Goal: Find specific page/section: Find specific page/section

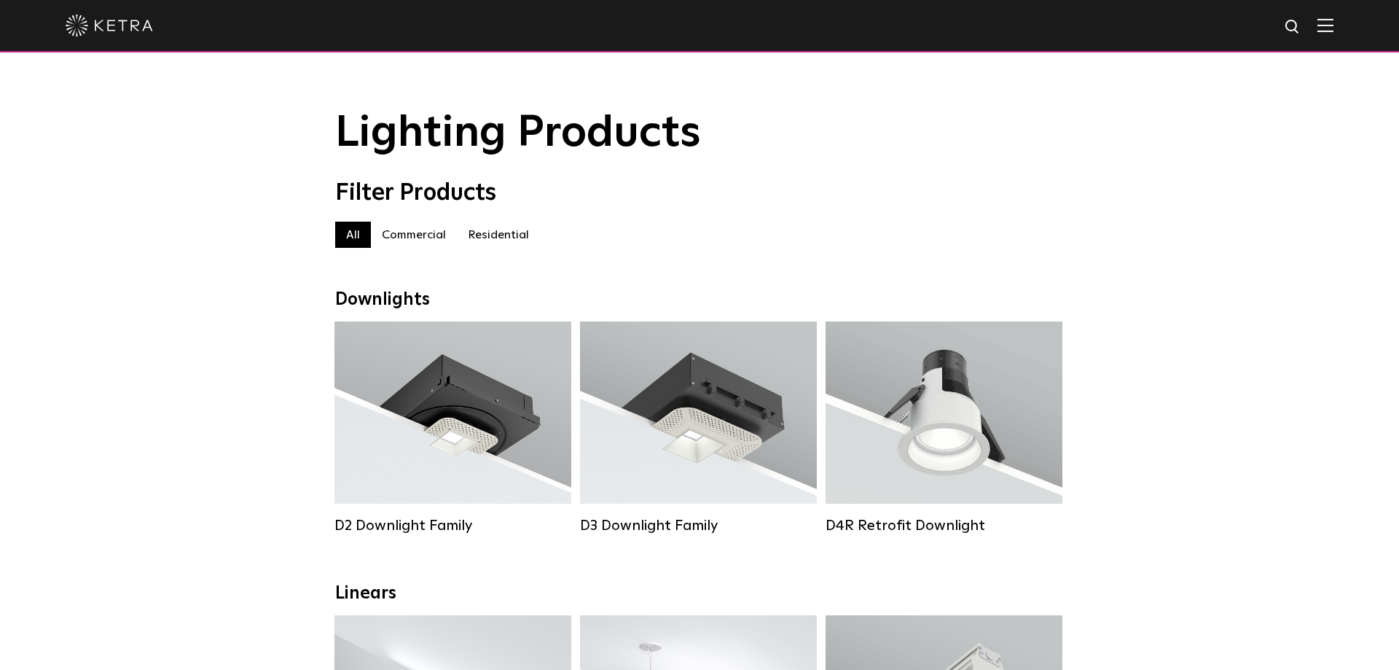
click at [476, 240] on label "Residential" at bounding box center [498, 234] width 83 height 26
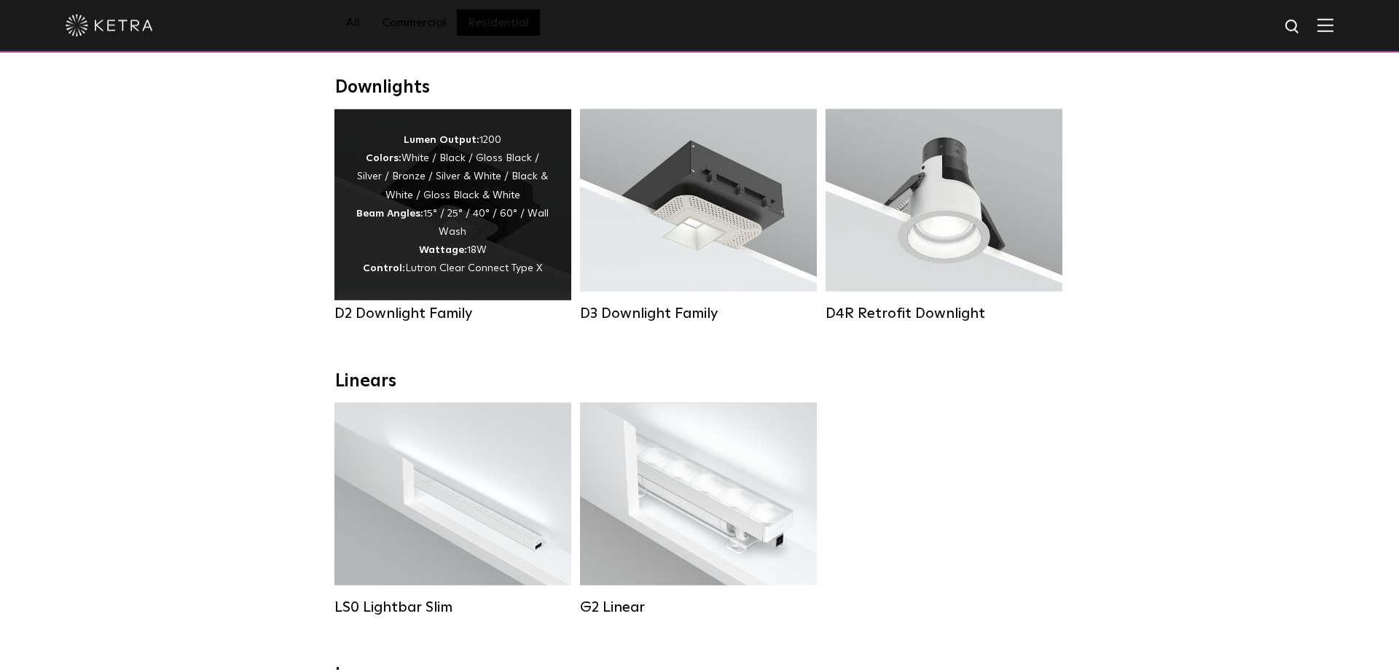
scroll to position [222, 0]
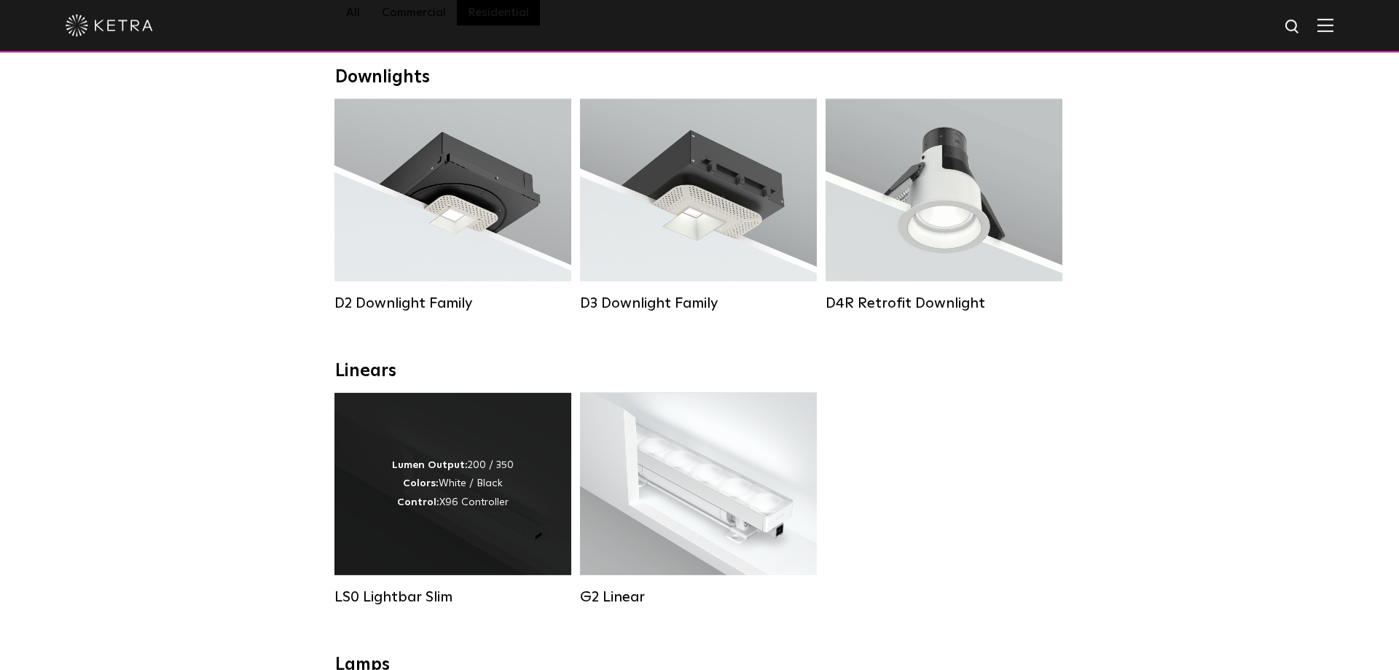
click at [399, 594] on div "LS0 Lightbar Slim" at bounding box center [452, 499] width 237 height 213
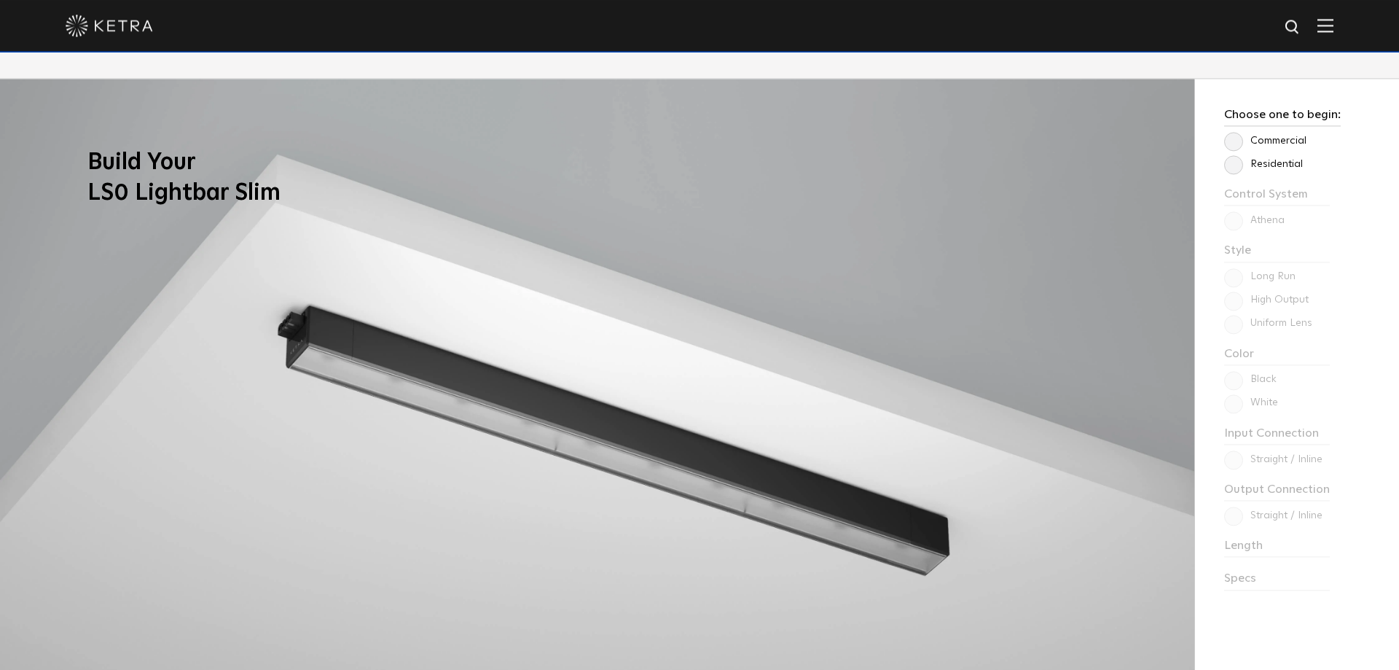
scroll to position [1262, 0]
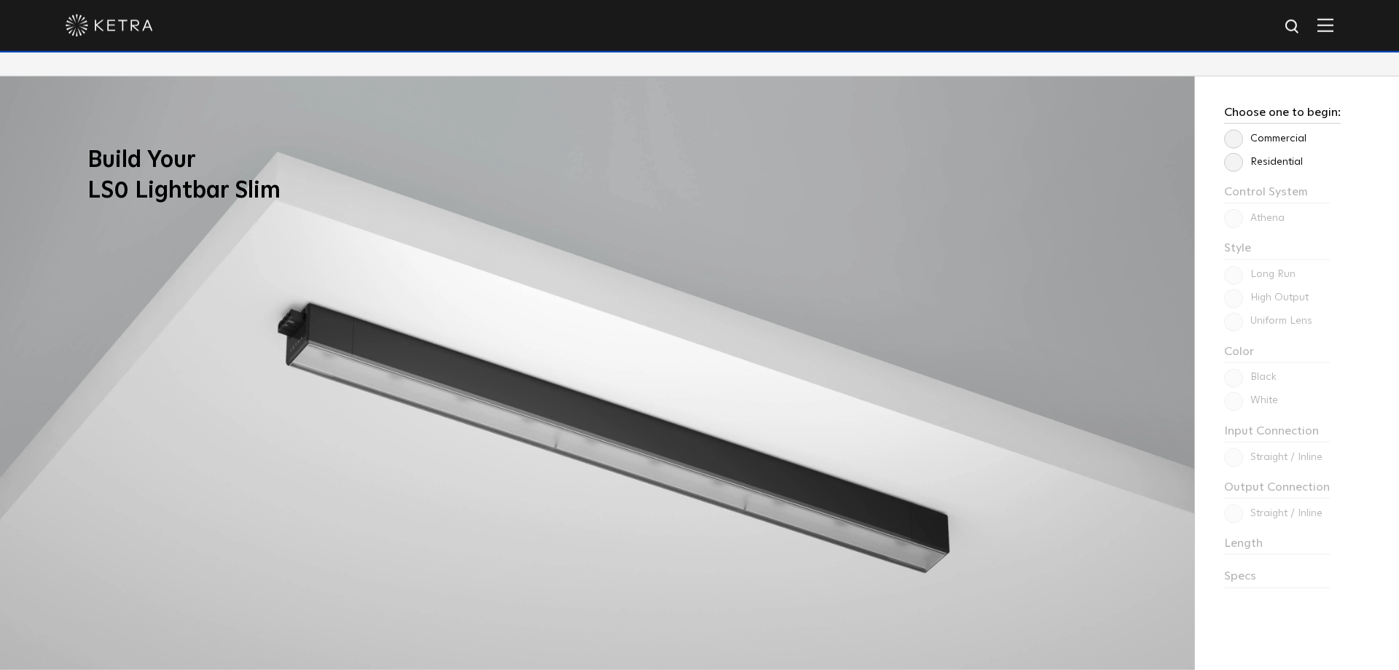
click at [1228, 159] on label "Residential" at bounding box center [1263, 162] width 79 height 12
click at [0, 0] on input "Residential" at bounding box center [0, 0] width 0 height 0
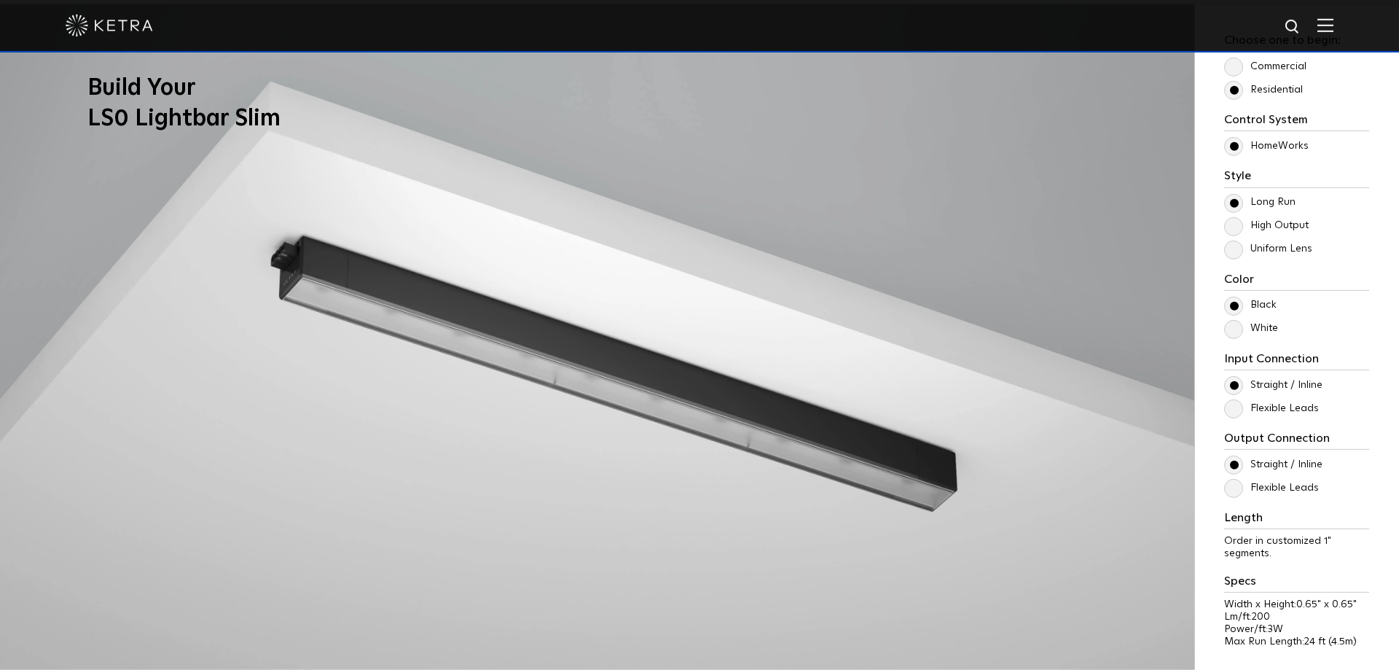
scroll to position [1335, 0]
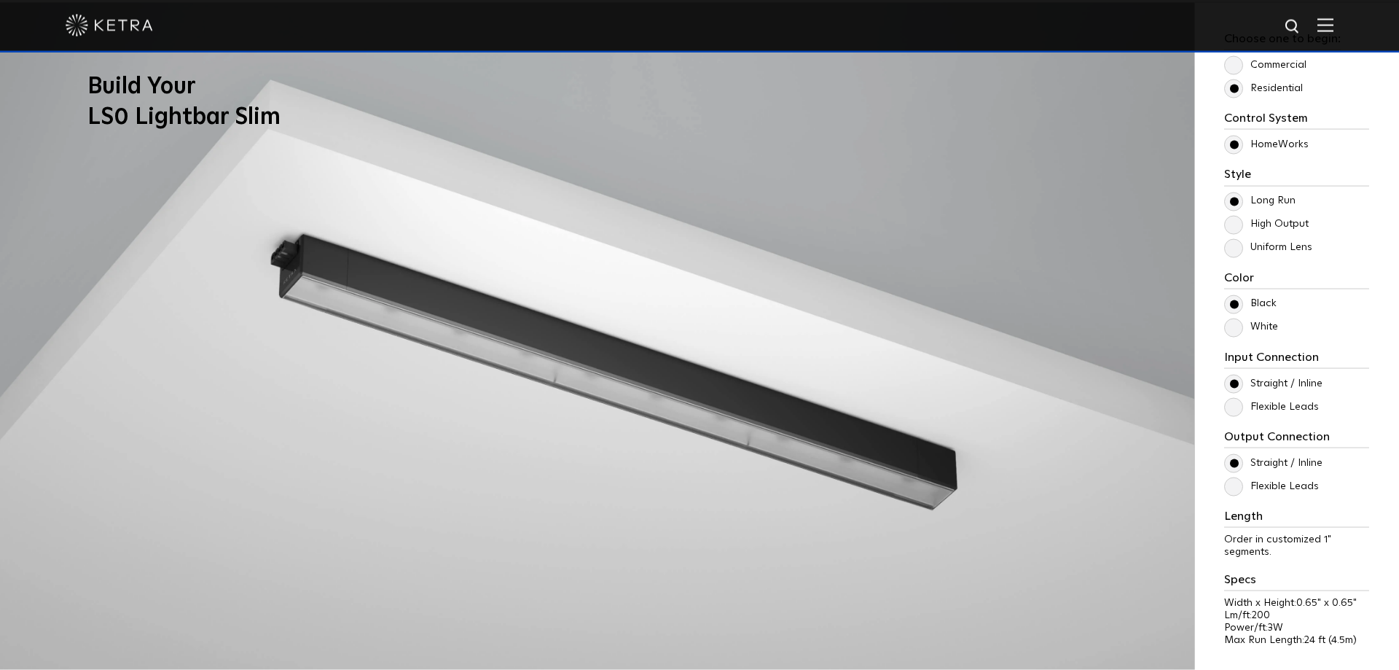
click at [1232, 324] on label "White" at bounding box center [1251, 327] width 54 height 12
click at [0, 0] on input "White" at bounding box center [0, 0] width 0 height 0
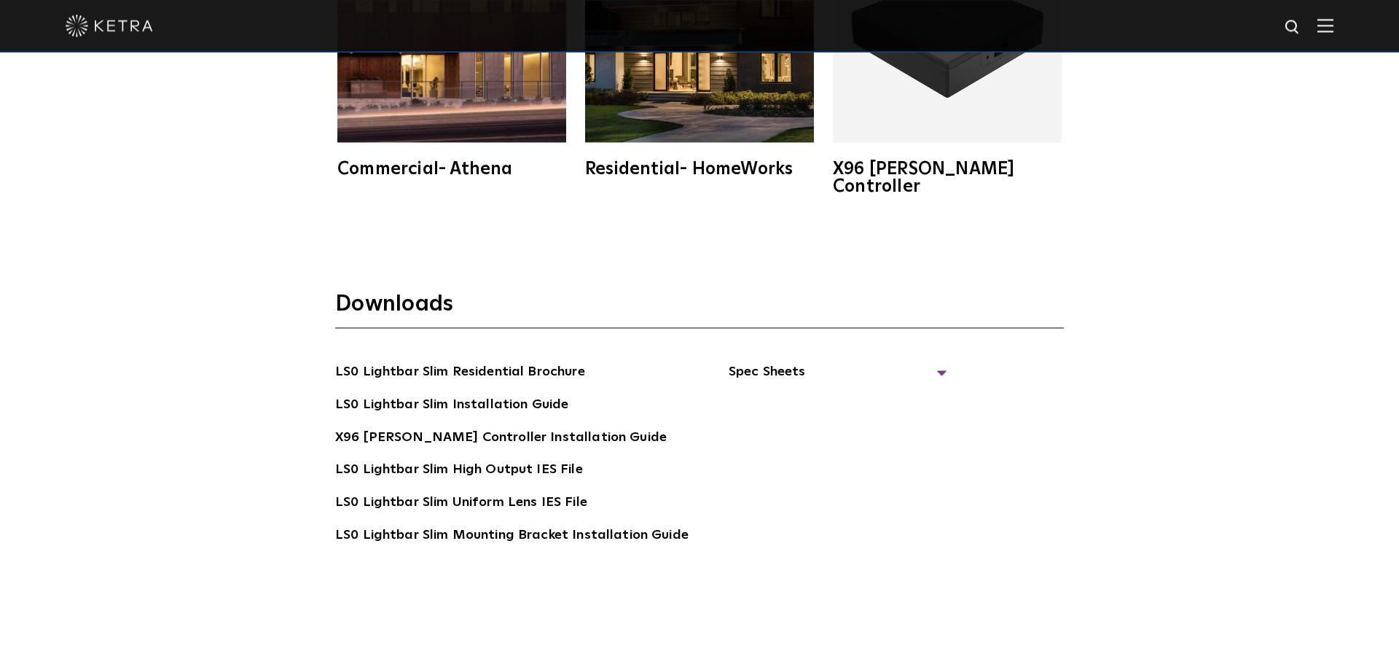
scroll to position [2820, 0]
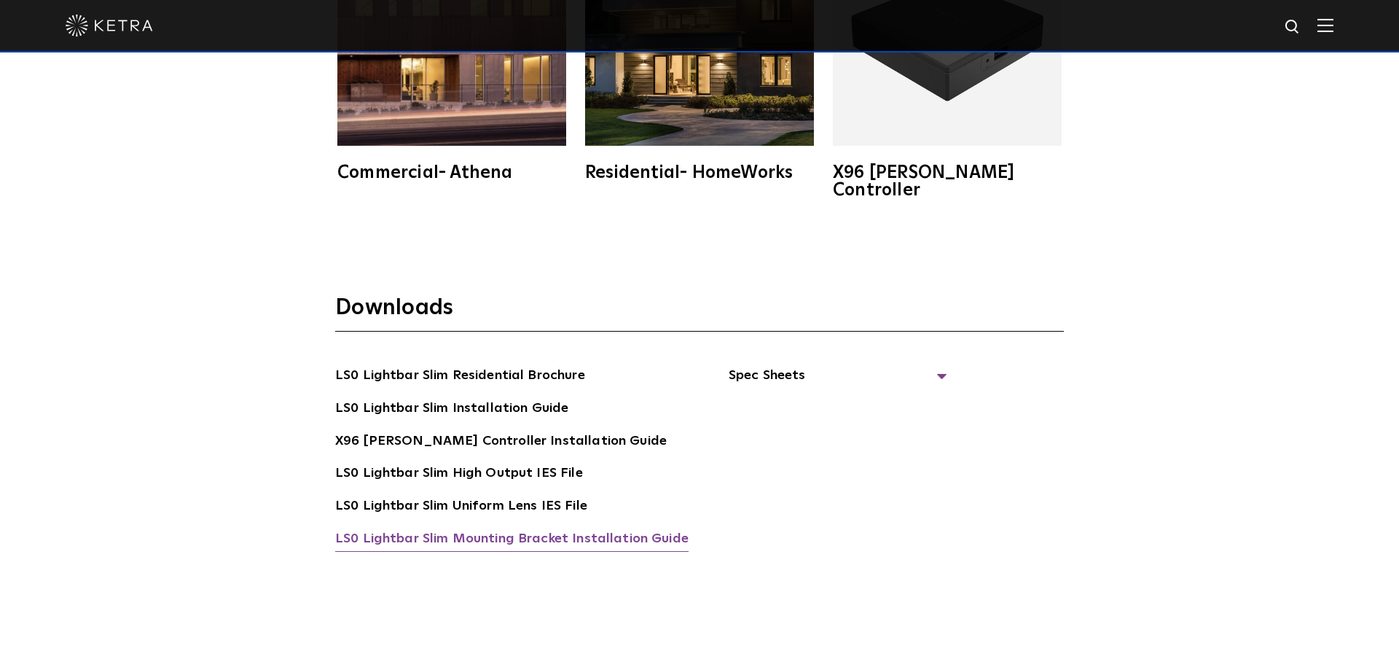
click at [640, 528] on link "LS0 Lightbar Slim Mounting Bracket Installation Guide" at bounding box center [511, 539] width 353 height 23
click at [530, 365] on link "LS0 Lightbar Slim Residential Brochure" at bounding box center [460, 376] width 250 height 23
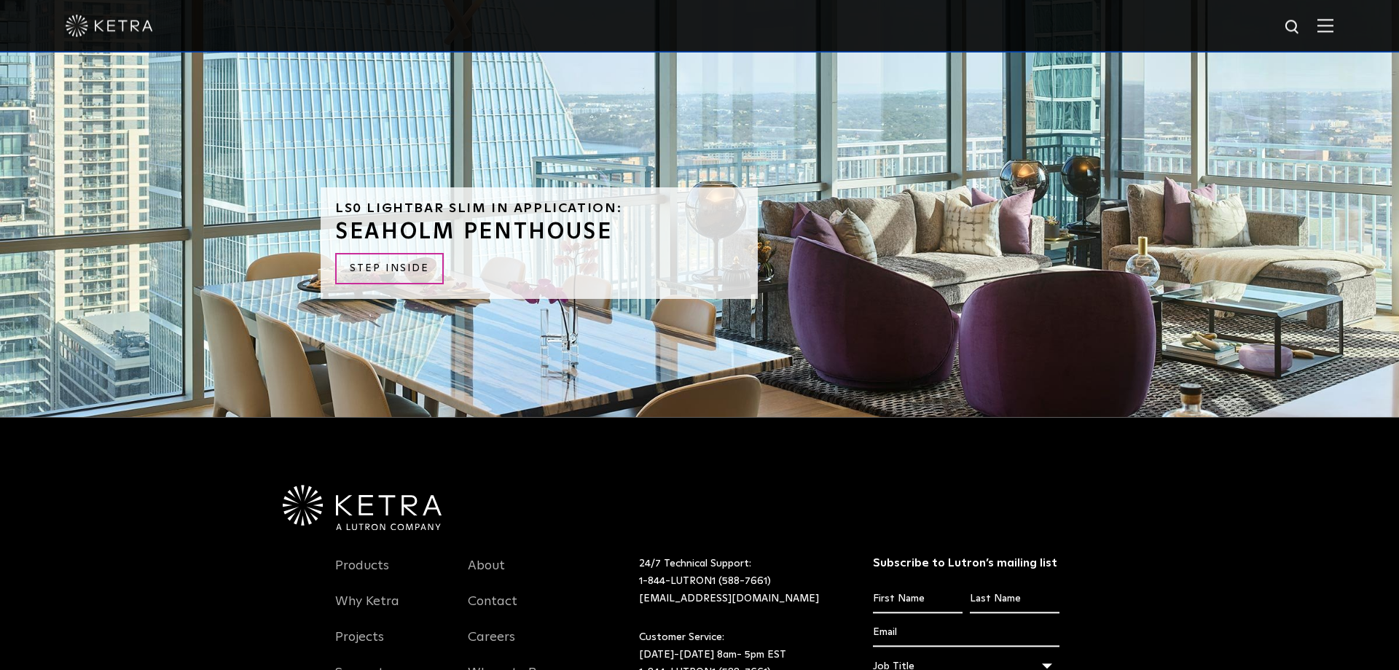
scroll to position [3561, 0]
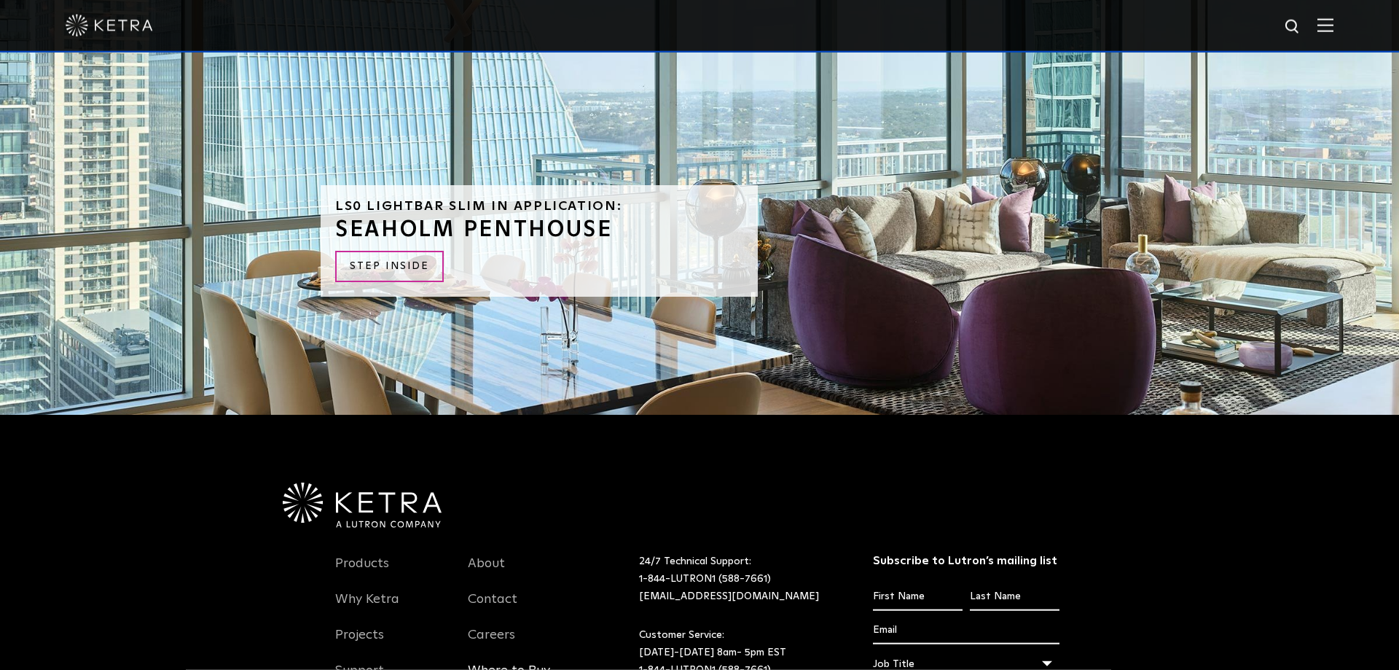
click at [501, 662] on link "Where to Buy" at bounding box center [509, 679] width 82 height 34
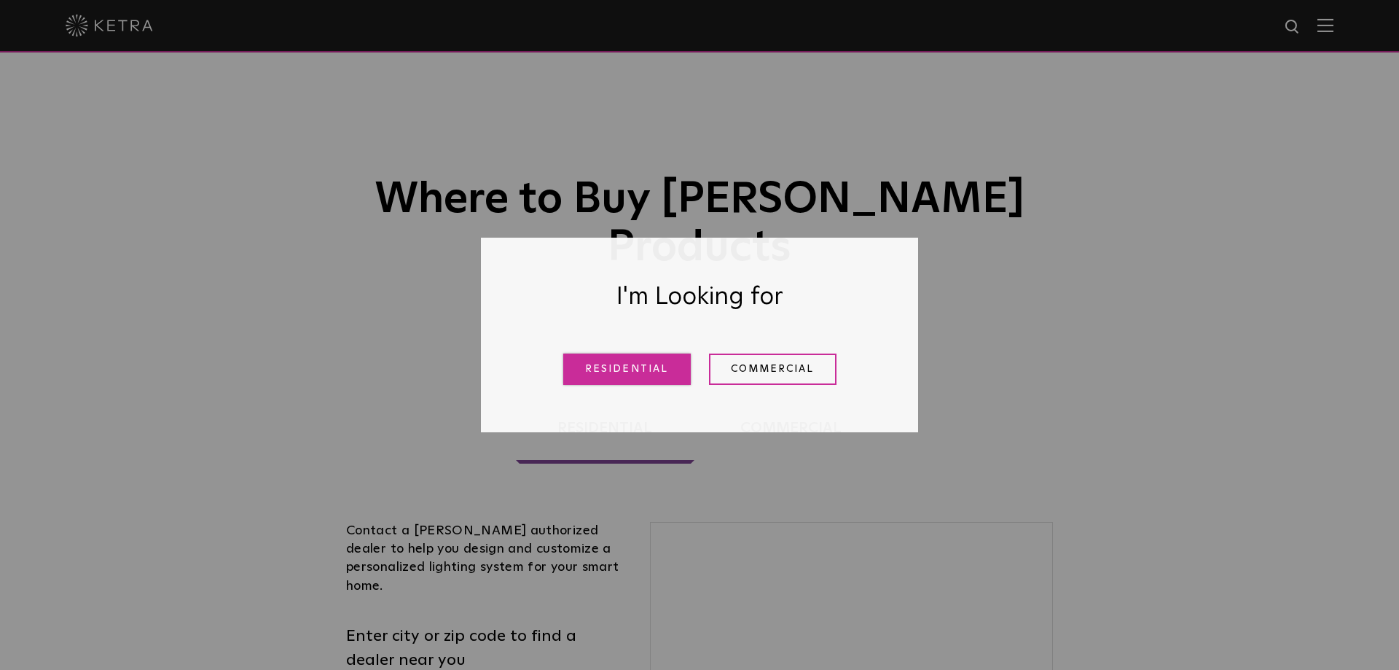
drag, startPoint x: 587, startPoint y: 388, endPoint x: 592, endPoint y: 370, distance: 18.9
click at [589, 377] on div "Residential Commercial" at bounding box center [699, 368] width 364 height 53
click at [592, 370] on link "Residential" at bounding box center [627, 368] width 128 height 31
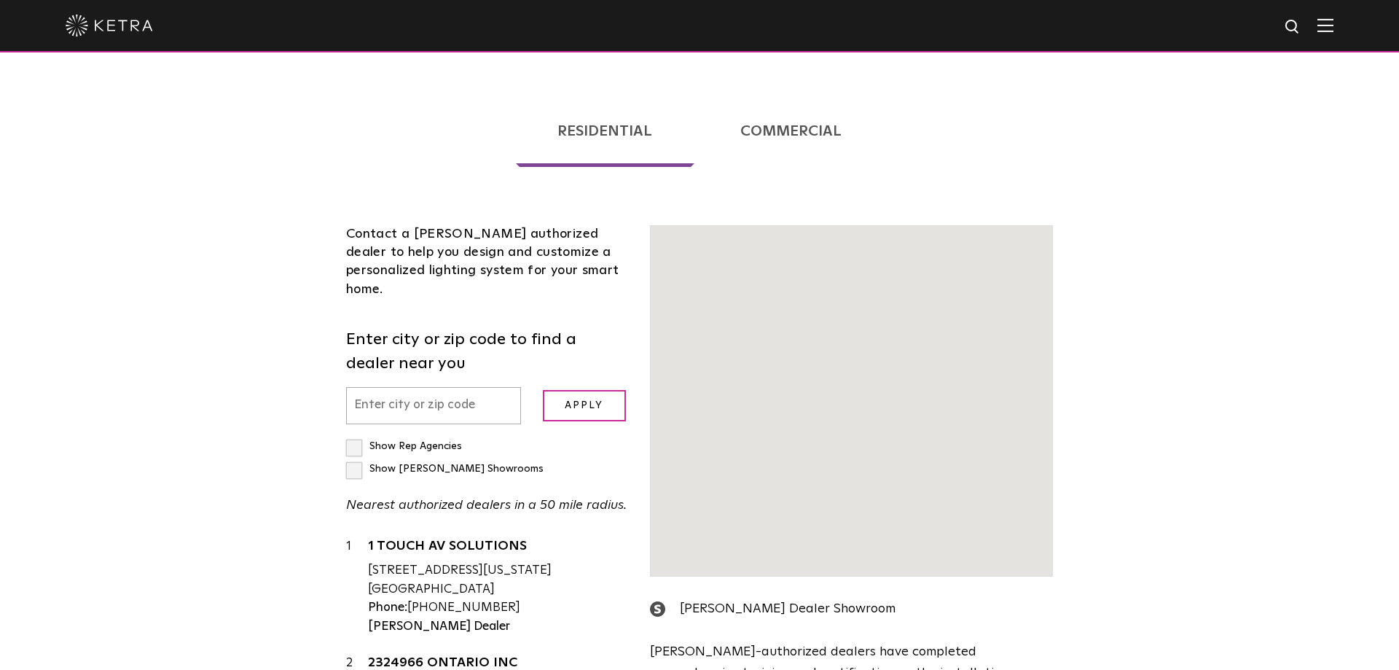
click at [454, 387] on input "text" at bounding box center [433, 405] width 175 height 37
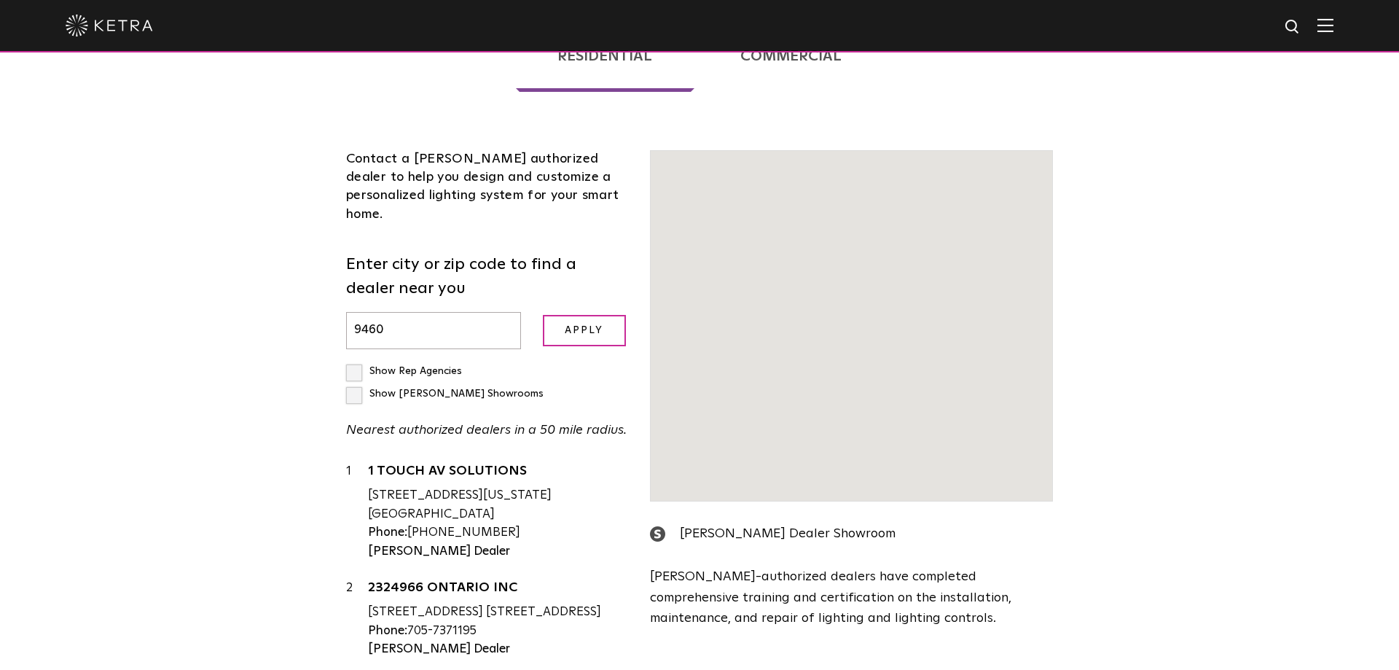
type input "94602"
click at [543, 315] on input "Apply" at bounding box center [584, 330] width 83 height 31
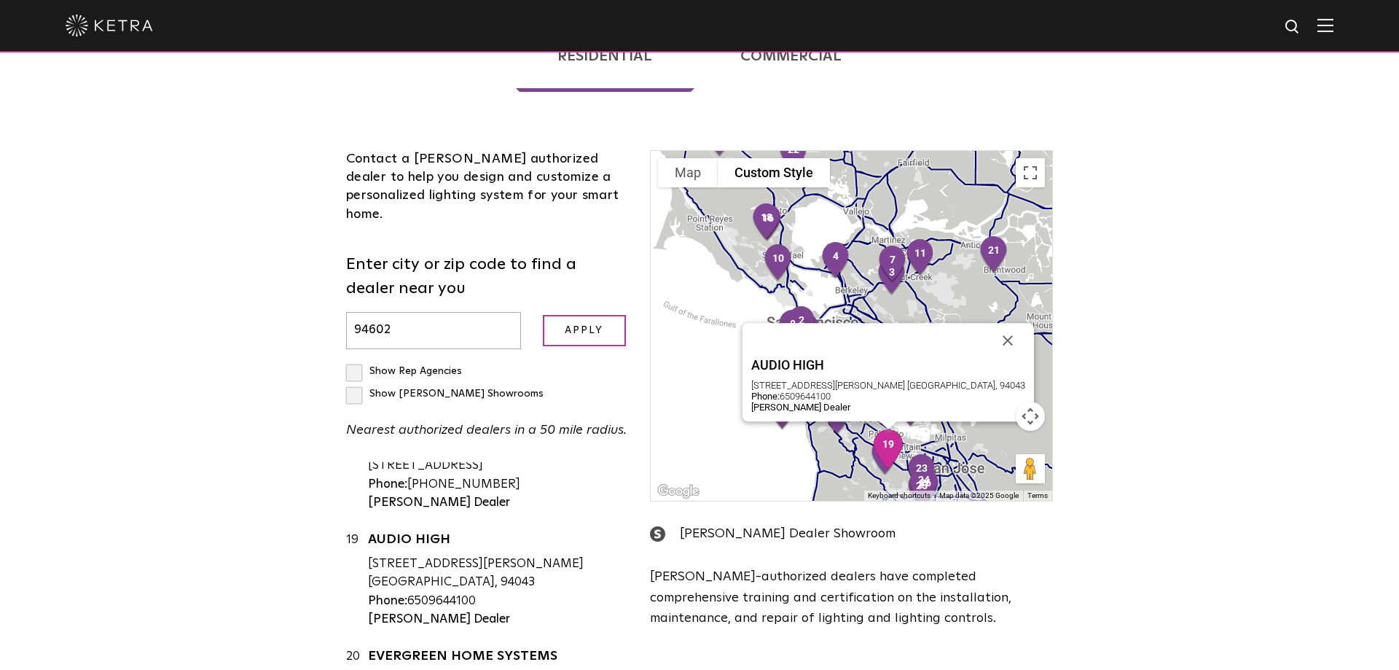
scroll to position [1884, 0]
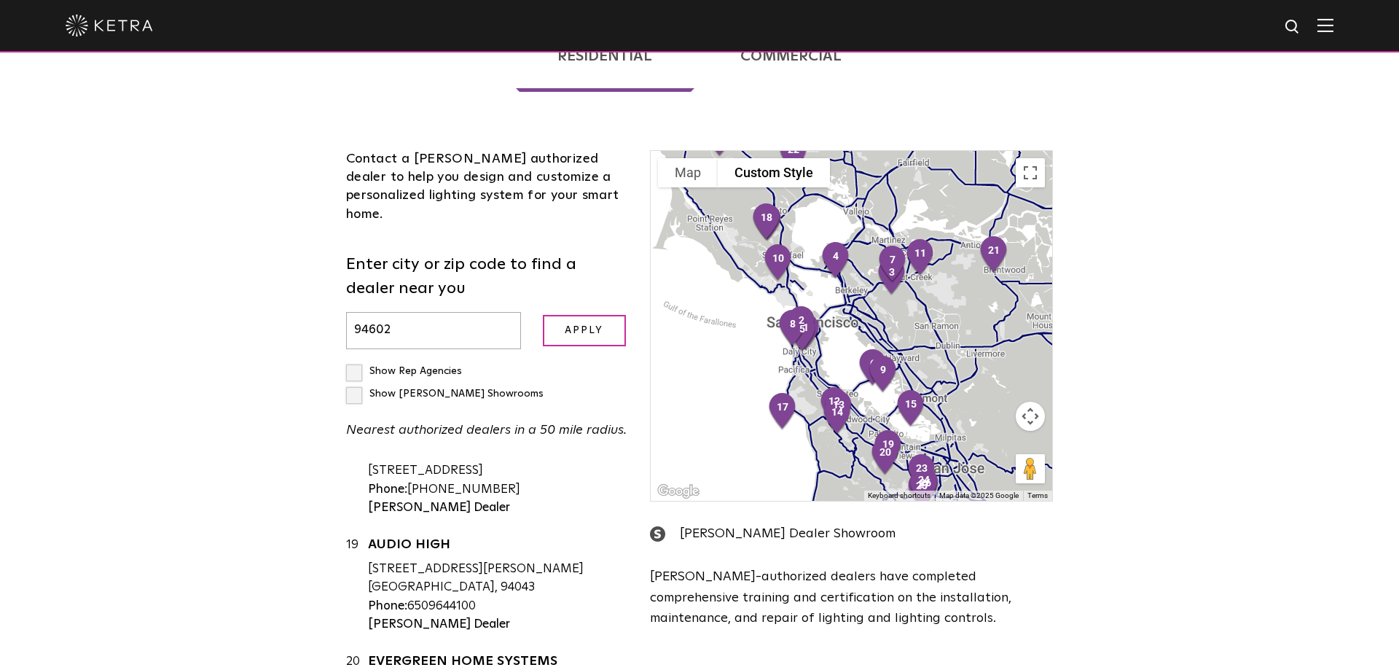
click at [354, 366] on label "Show Rep Agencies" at bounding box center [404, 371] width 116 height 10
click at [354, 360] on input "Show Rep Agencies" at bounding box center [350, 364] width 9 height 9
checkbox input "true"
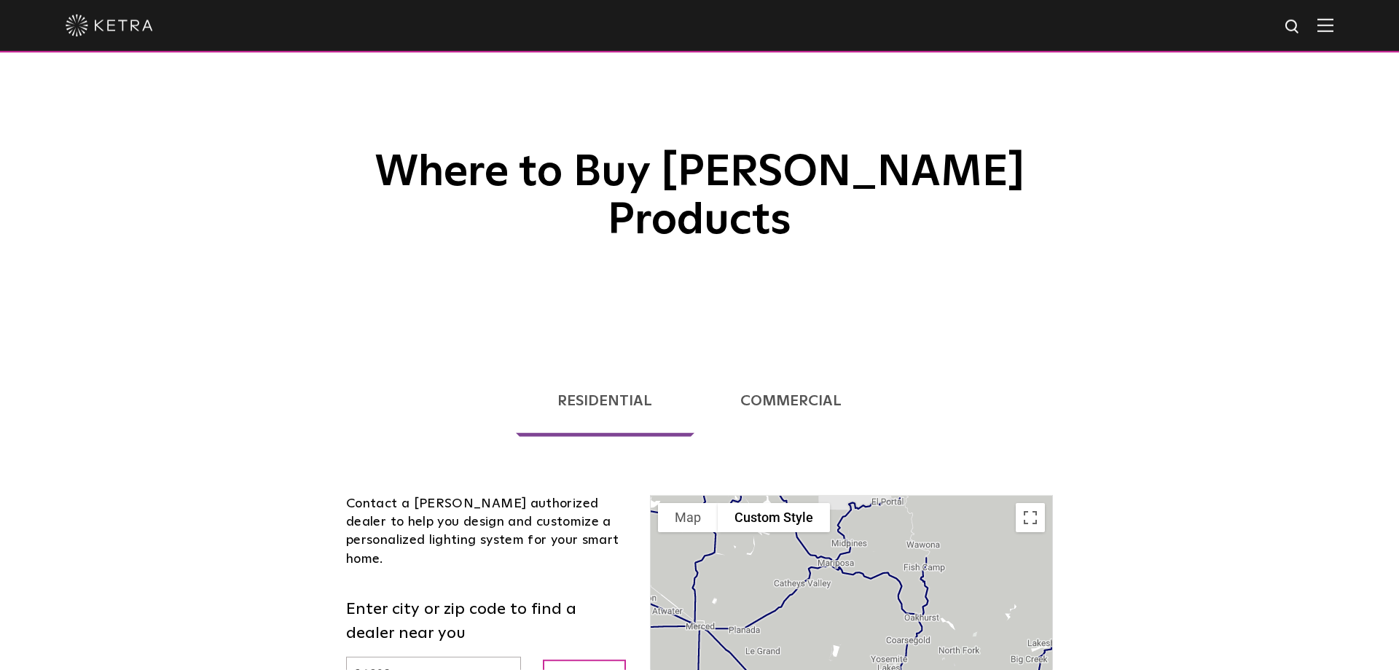
scroll to position [0, 0]
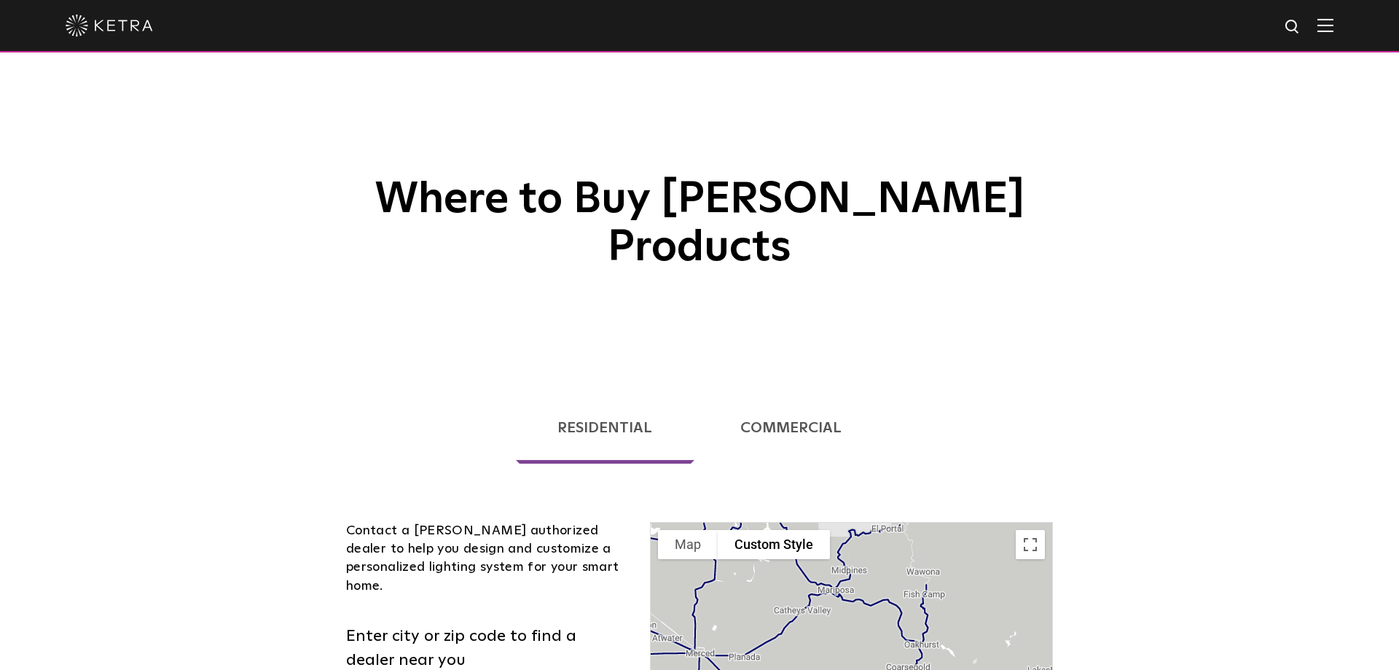
click at [798, 392] on link "Commercial" at bounding box center [790, 427] width 185 height 71
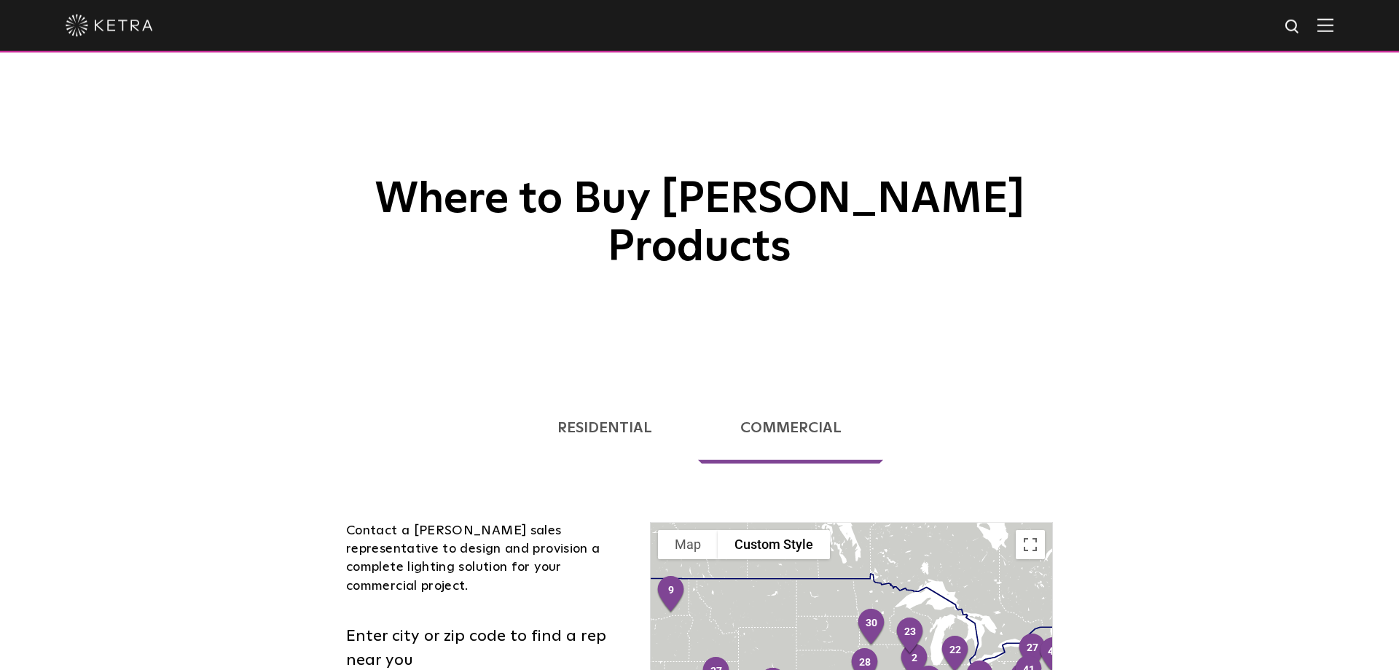
type input "94602"
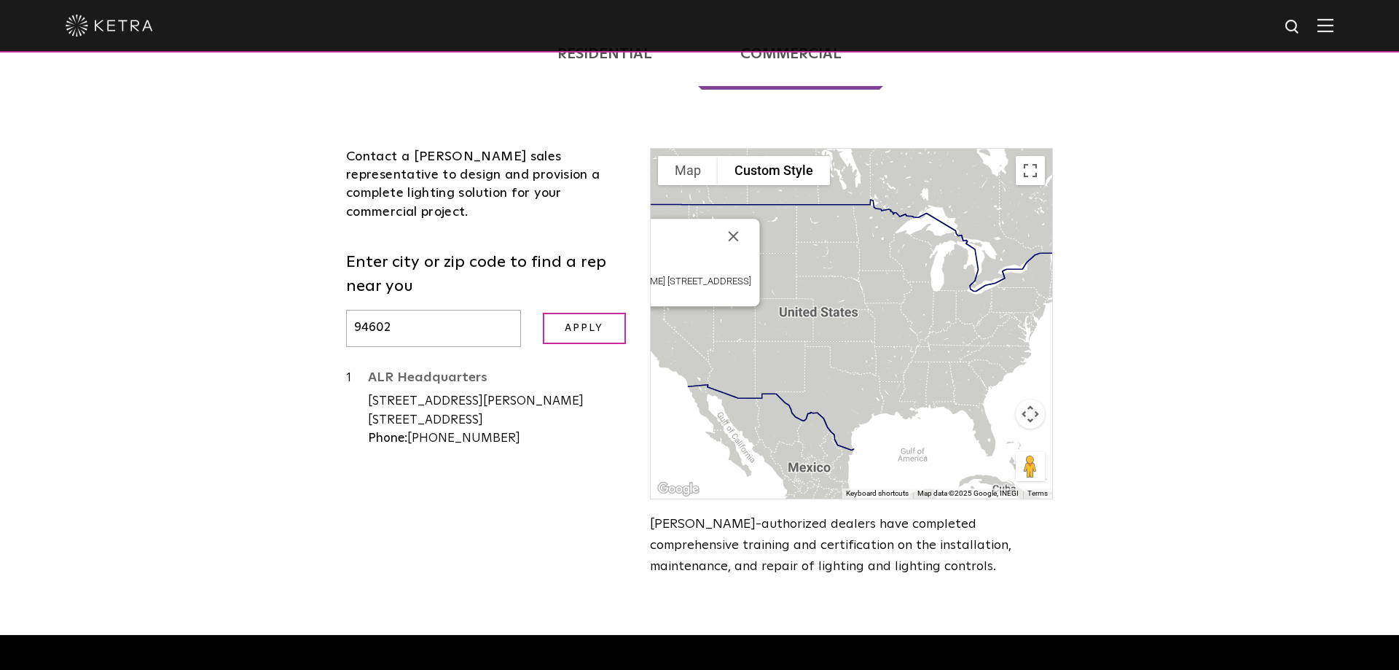
scroll to position [372, 0]
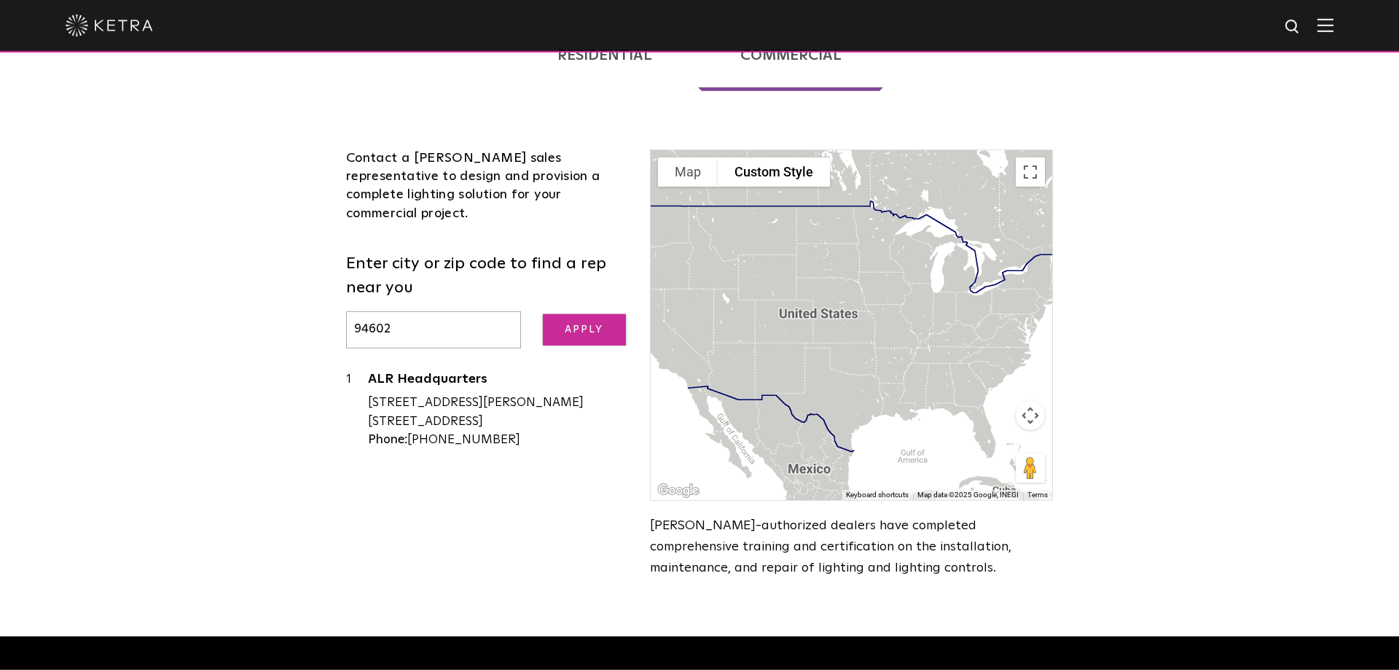
click at [595, 314] on input "Apply" at bounding box center [584, 329] width 83 height 31
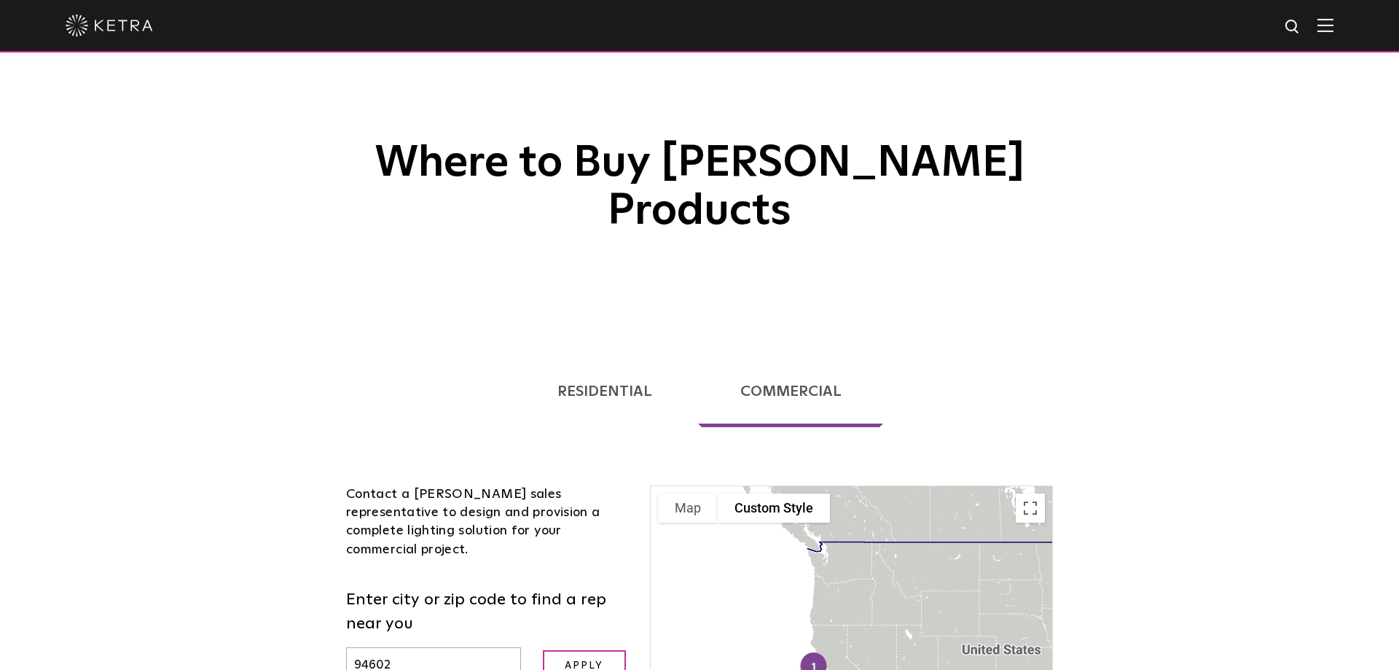
scroll to position [15, 0]
